Goal: Information Seeking & Learning: Check status

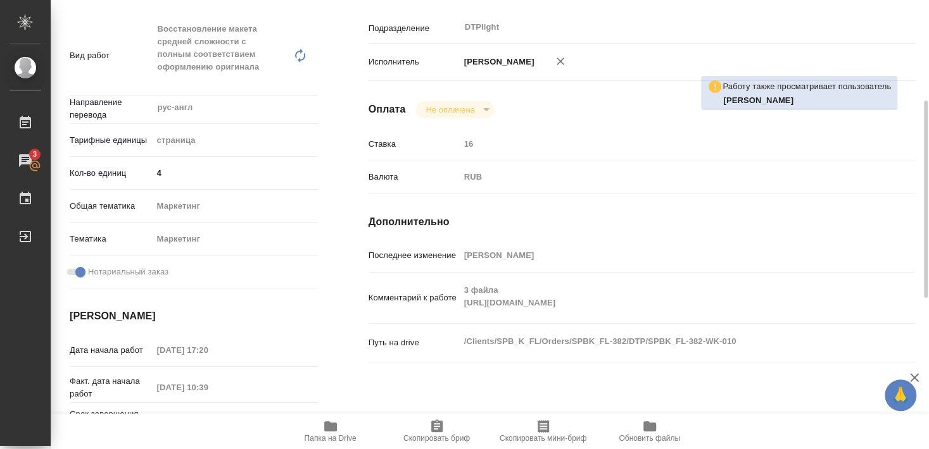
scroll to position [160, 0]
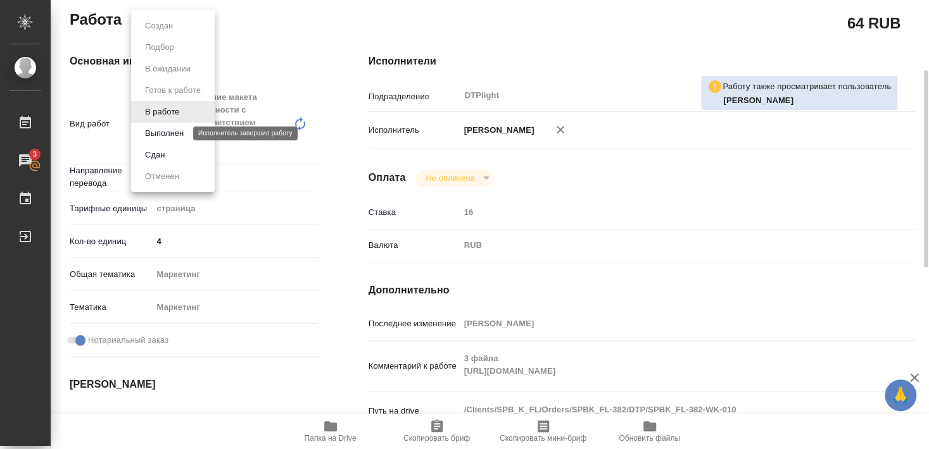
click at [179, 135] on button "Выполнен" at bounding box center [164, 134] width 46 height 14
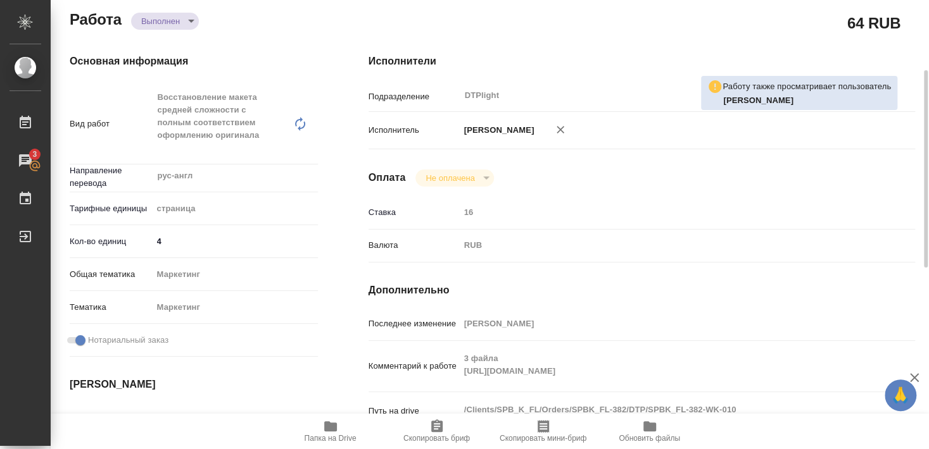
type textarea "x"
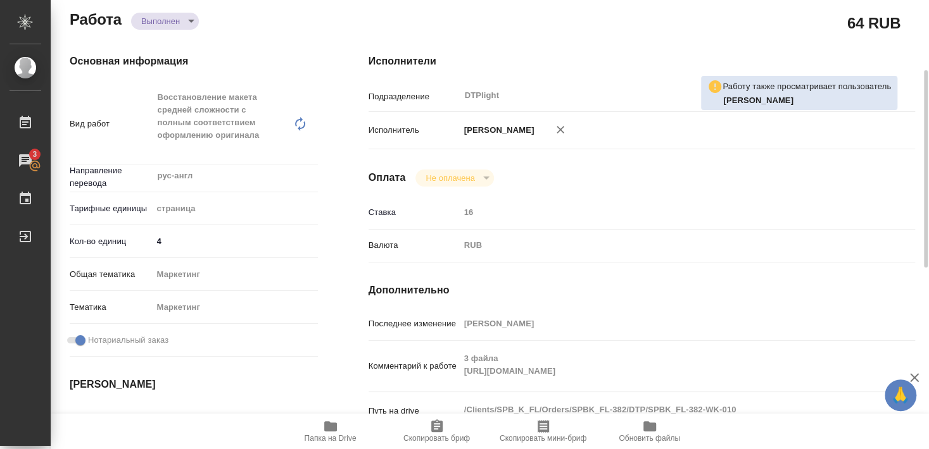
type textarea "x"
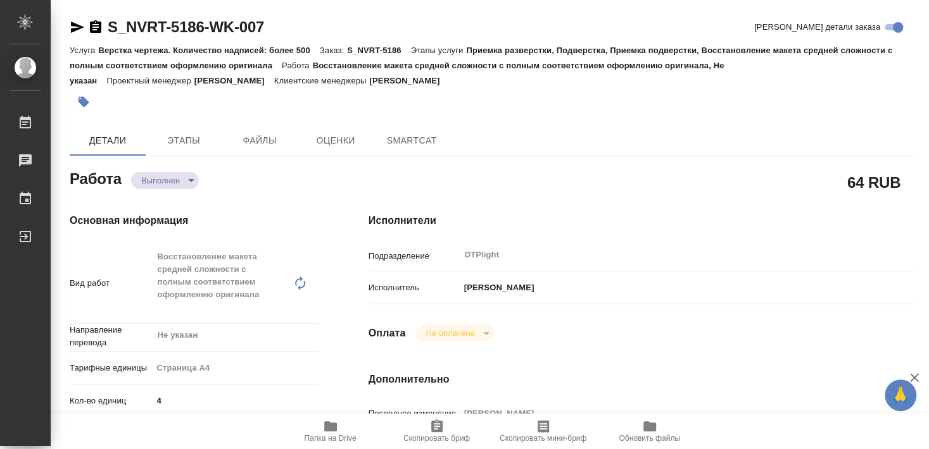
type textarea "x"
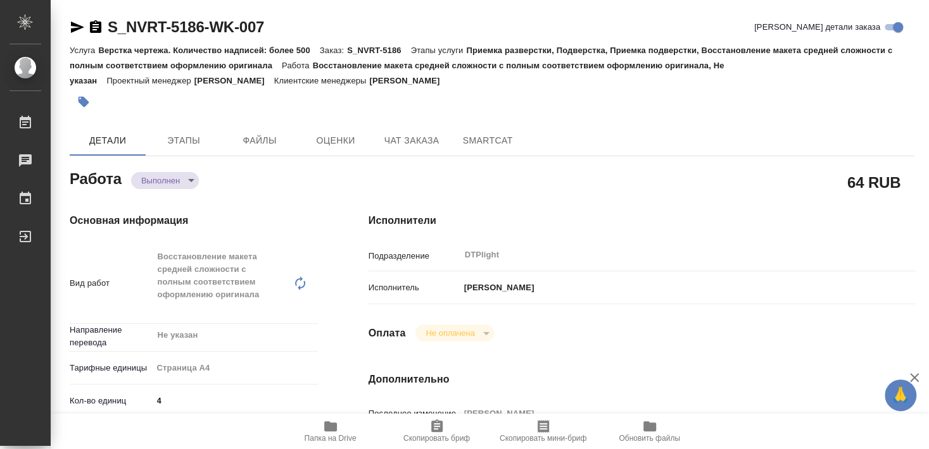
type textarea "x"
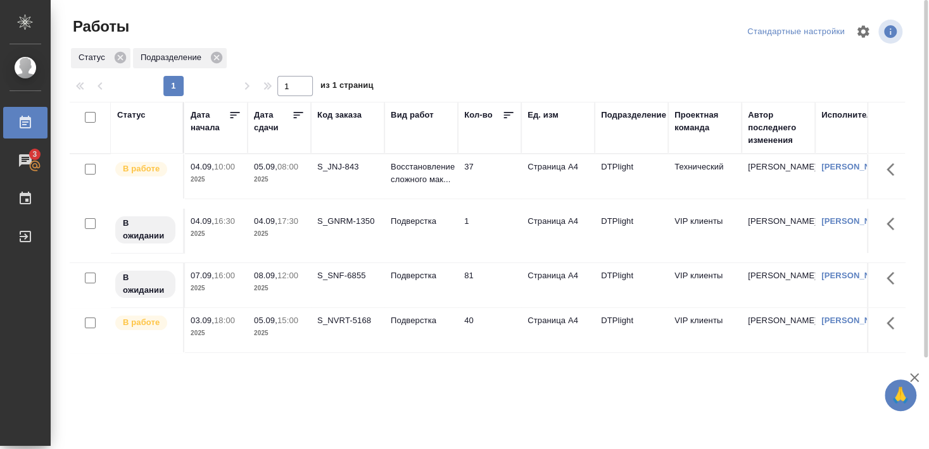
click at [350, 327] on div "S_NVRT-5168" at bounding box center [347, 321] width 61 height 13
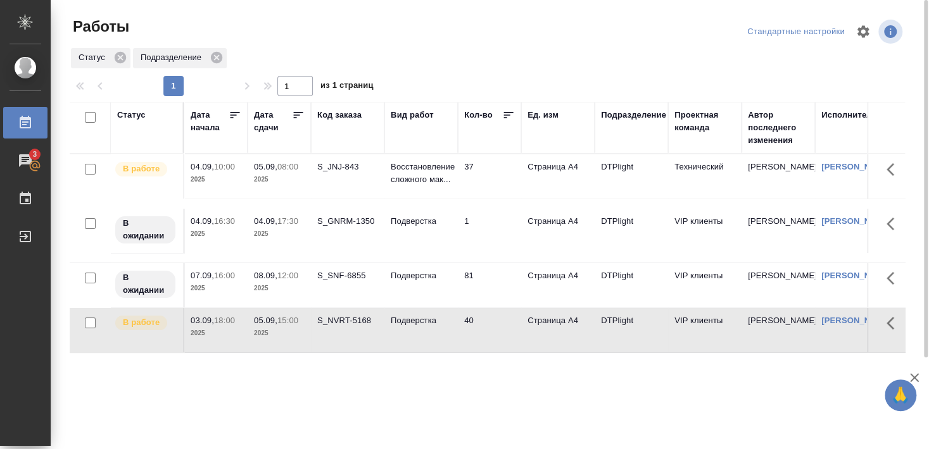
click at [349, 327] on div "S_NVRT-5168" at bounding box center [347, 321] width 61 height 13
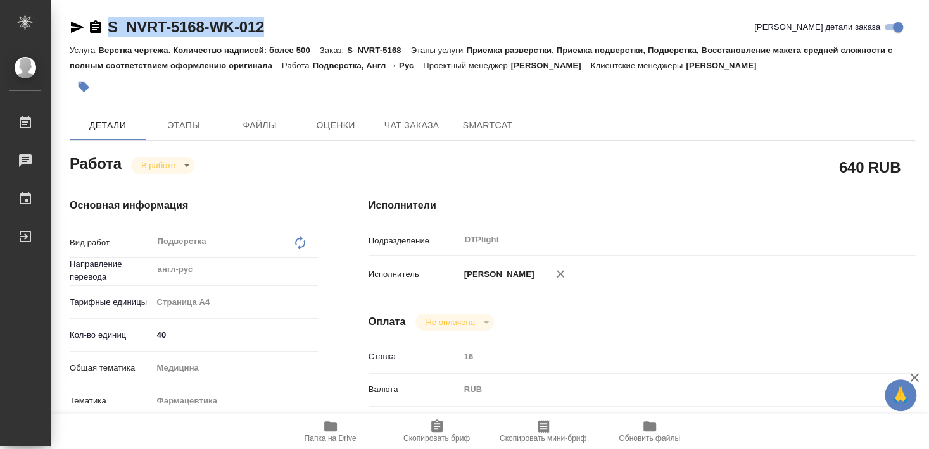
drag, startPoint x: 108, startPoint y: 37, endPoint x: 279, endPoint y: 42, distance: 171.0
click at [279, 42] on div "S_NVRT-5168-WK-012 [PERSON_NAME] детали заказа" at bounding box center [492, 29] width 845 height 25
copy link "S_NVRT-5168-WK-012"
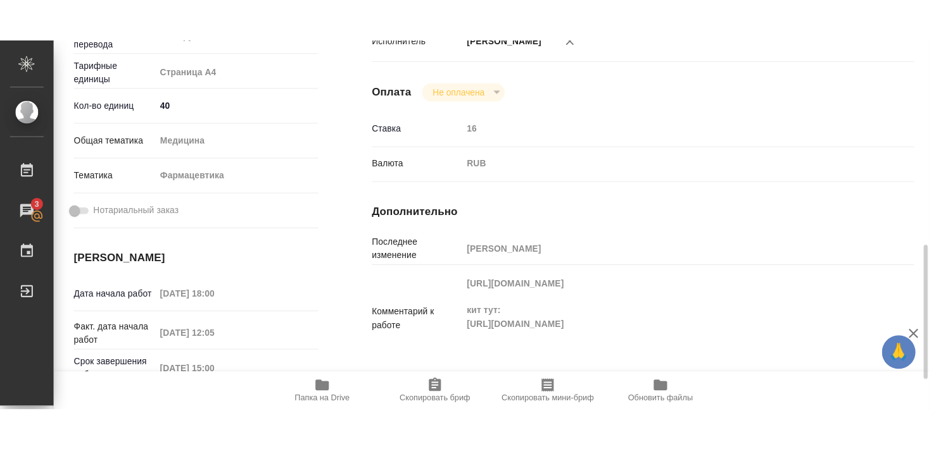
scroll to position [342, 0]
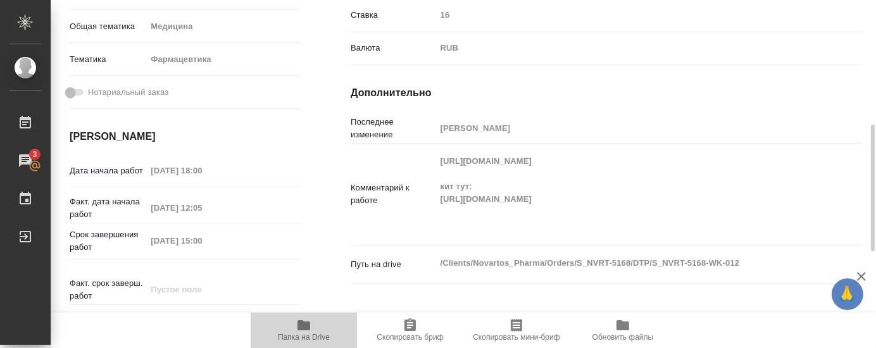
click at [295, 336] on span "Папка на Drive" at bounding box center [304, 337] width 52 height 9
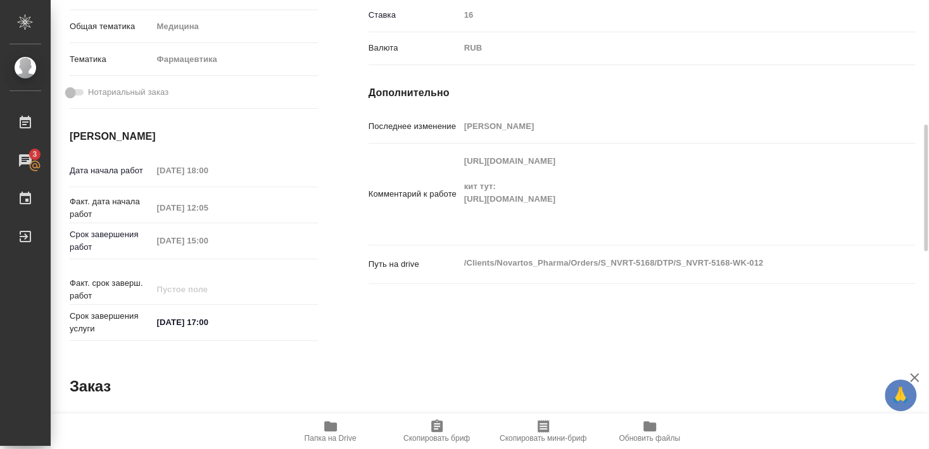
click at [336, 435] on span "Папка на Drive" at bounding box center [330, 438] width 52 height 9
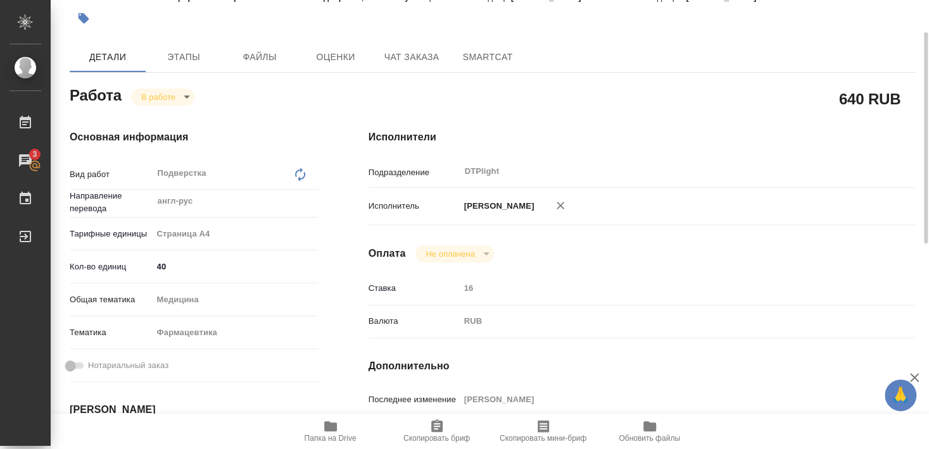
scroll to position [0, 0]
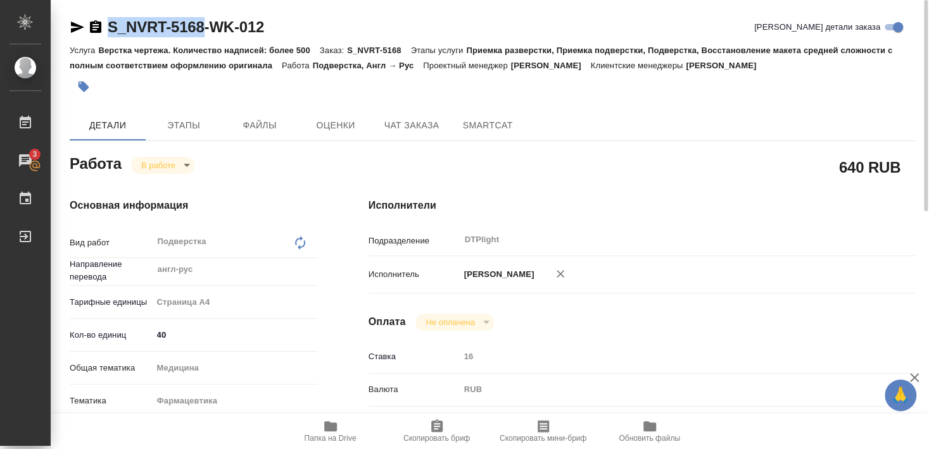
drag, startPoint x: 105, startPoint y: 40, endPoint x: 203, endPoint y: 34, distance: 98.3
copy div "S_NVRT-5168"
click at [75, 25] on icon "button" at bounding box center [77, 27] width 13 height 11
copy div "S_NVRT-5168"
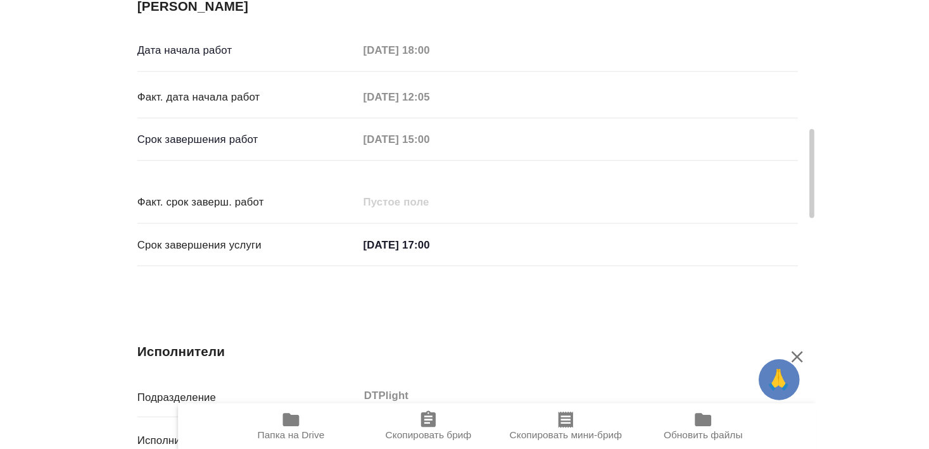
scroll to position [504, 0]
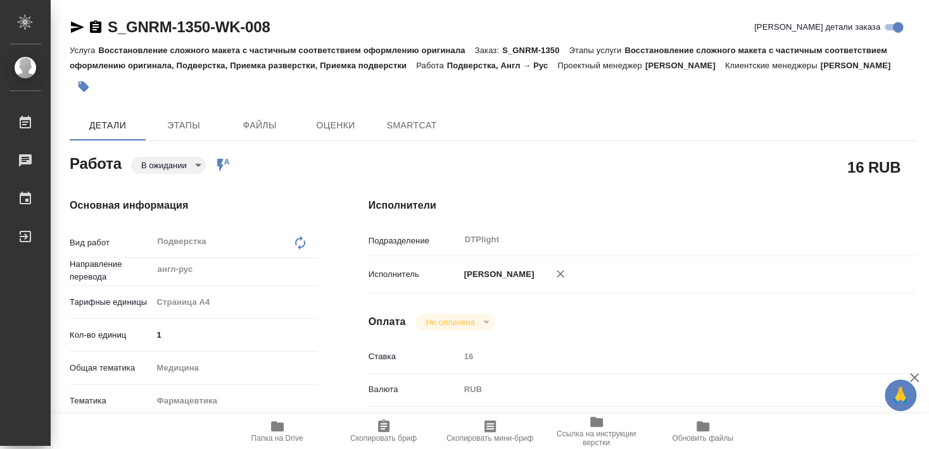
type textarea "x"
